Goal: Task Accomplishment & Management: Manage account settings

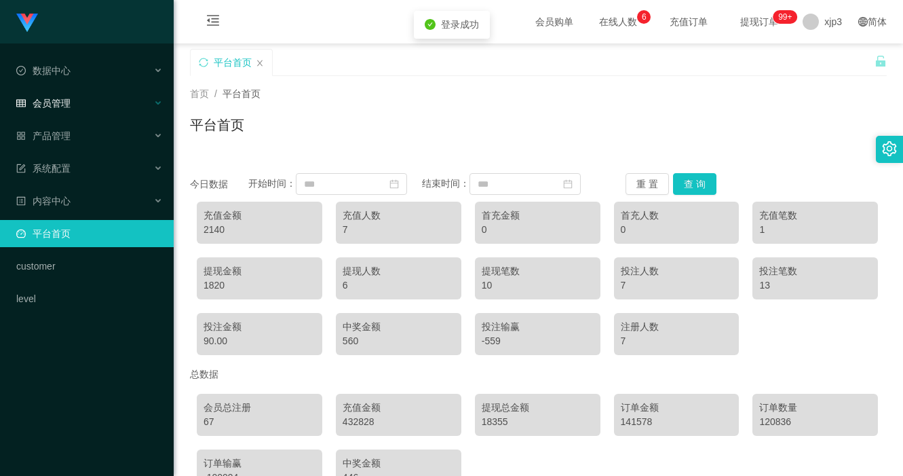
click at [109, 104] on div "会员管理" at bounding box center [87, 103] width 174 height 27
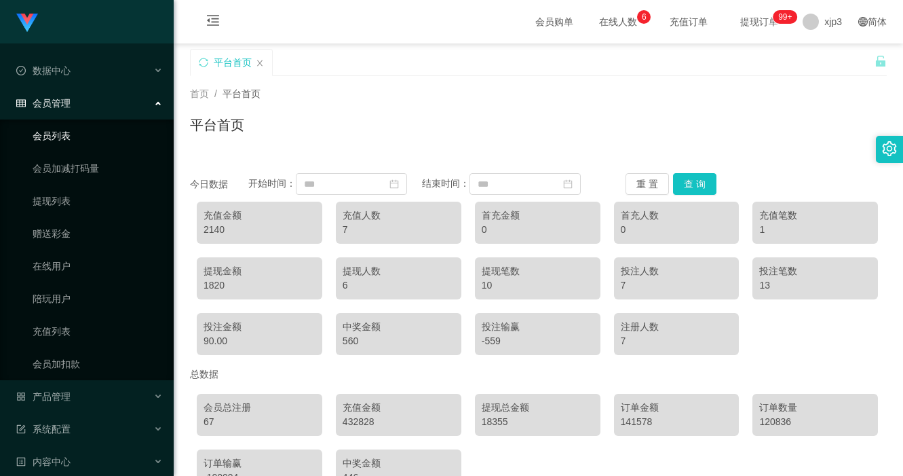
click at [80, 136] on link "会员列表" at bounding box center [98, 135] width 130 height 27
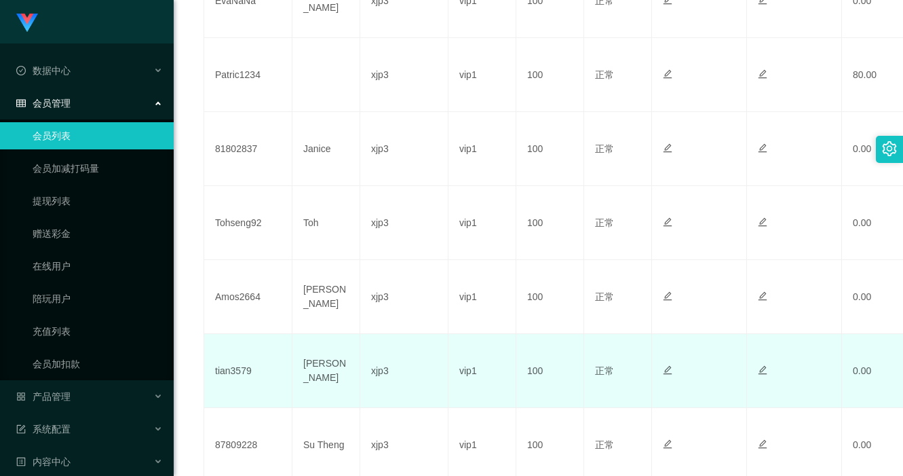
scroll to position [543, 0]
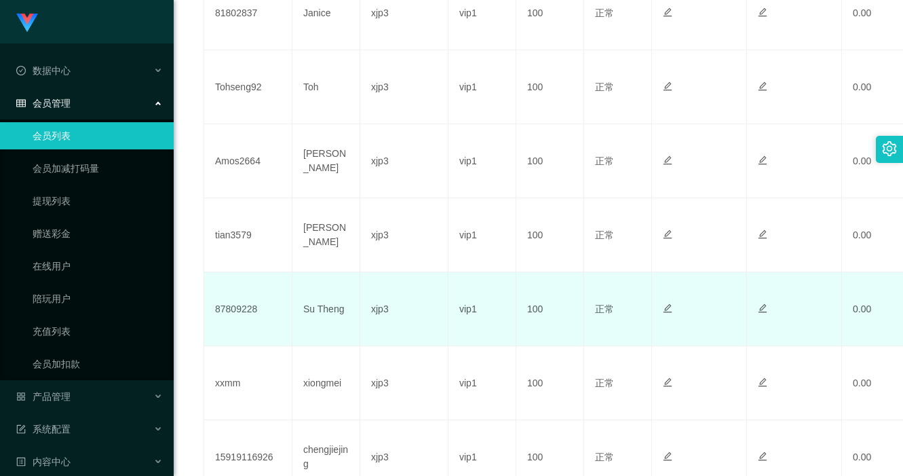
click at [231, 310] on td "87809228" at bounding box center [248, 309] width 88 height 74
copy td "87809228"
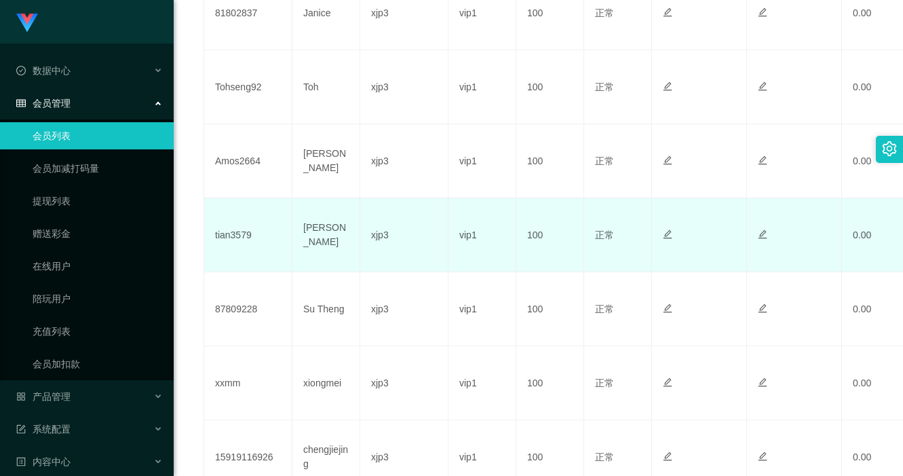
click at [240, 238] on td "tian3579" at bounding box center [248, 235] width 88 height 74
copy td "tian3579"
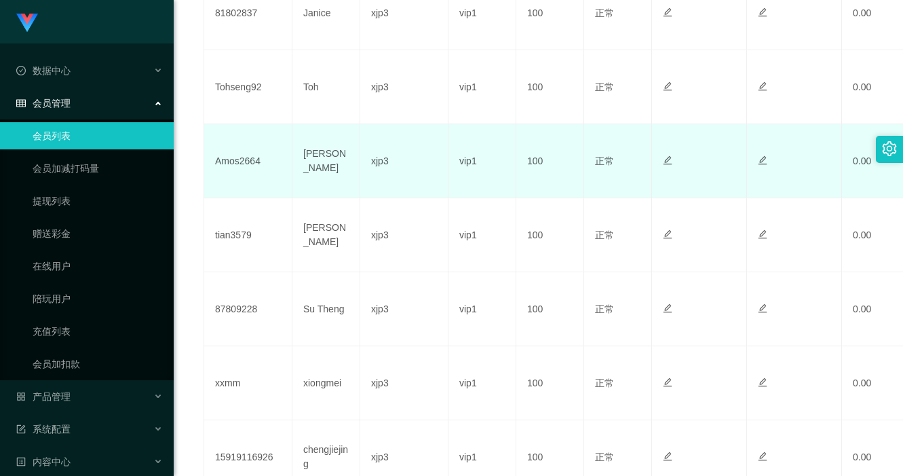
click at [248, 159] on td "Amos2664" at bounding box center [248, 161] width 88 height 74
copy td "Amos2664"
